Goal: Find specific page/section: Find specific page/section

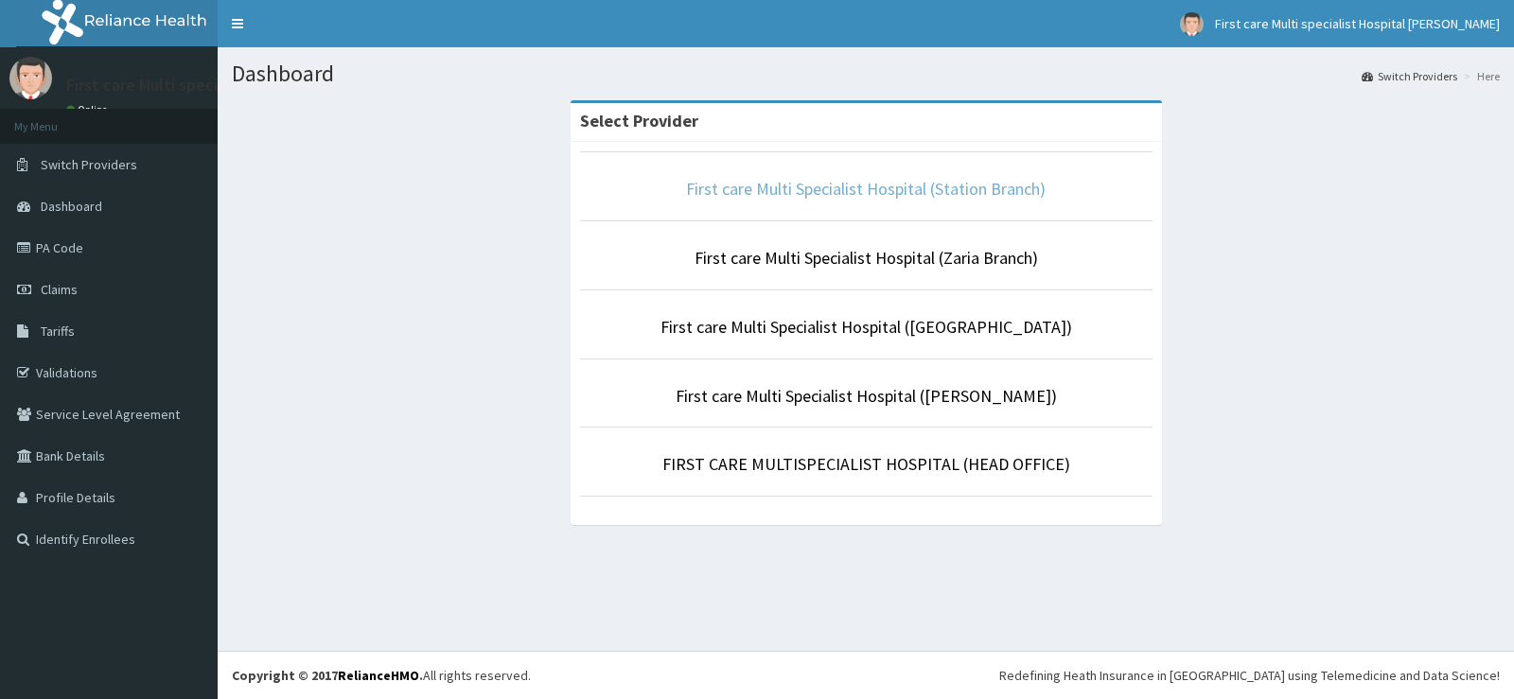
click at [793, 193] on link "First care Multi Specialist Hospital (Station Branch)" at bounding box center [866, 189] width 360 height 22
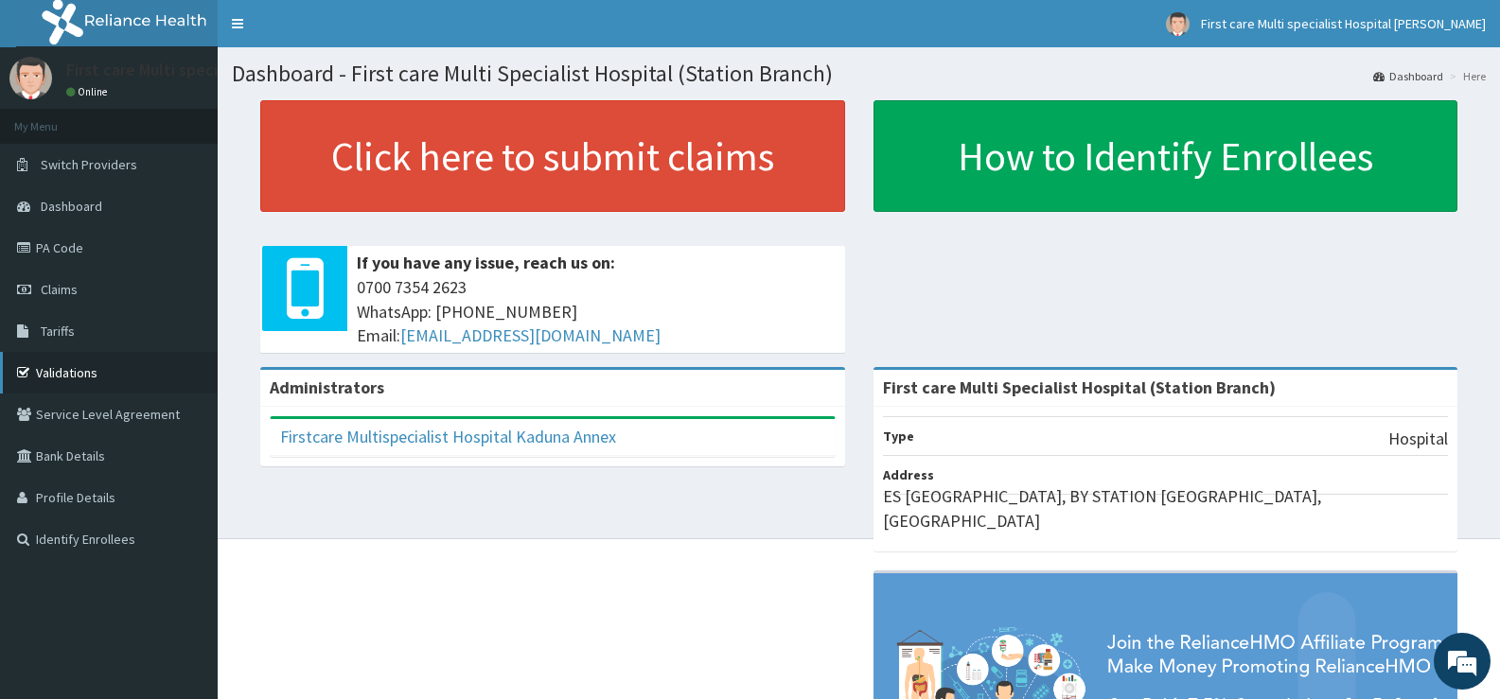
click at [103, 372] on link "Validations" at bounding box center [109, 373] width 218 height 42
